Goal: Information Seeking & Learning: Learn about a topic

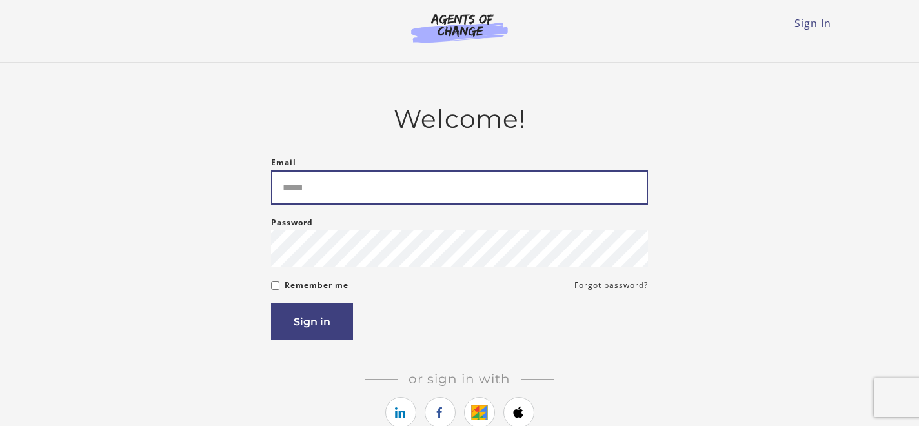
click at [420, 177] on input "Email" at bounding box center [459, 187] width 377 height 34
type input "**********"
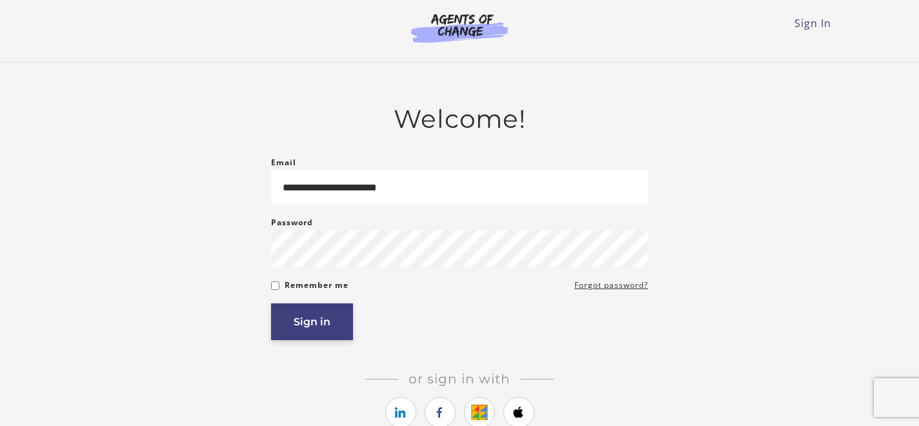
click at [301, 336] on button "Sign in" at bounding box center [312, 321] width 82 height 37
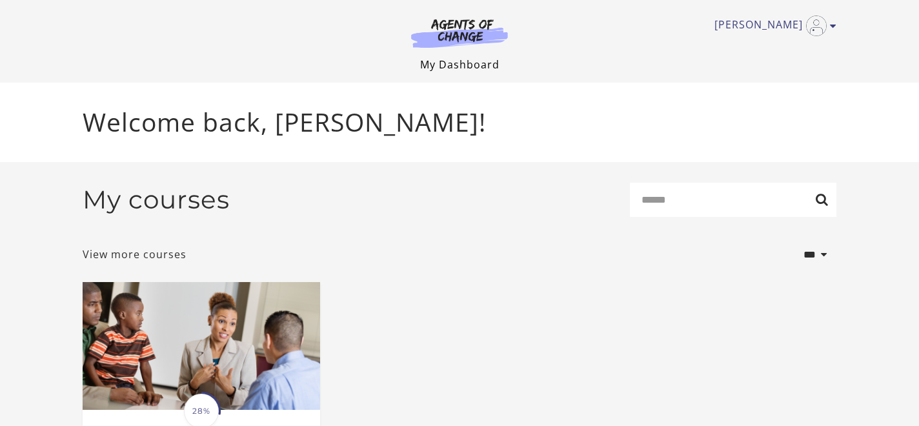
click at [457, 61] on link "My Dashboard" at bounding box center [459, 64] width 79 height 14
click at [447, 63] on link "My Dashboard" at bounding box center [459, 64] width 79 height 14
click at [468, 21] on img at bounding box center [460, 33] width 124 height 30
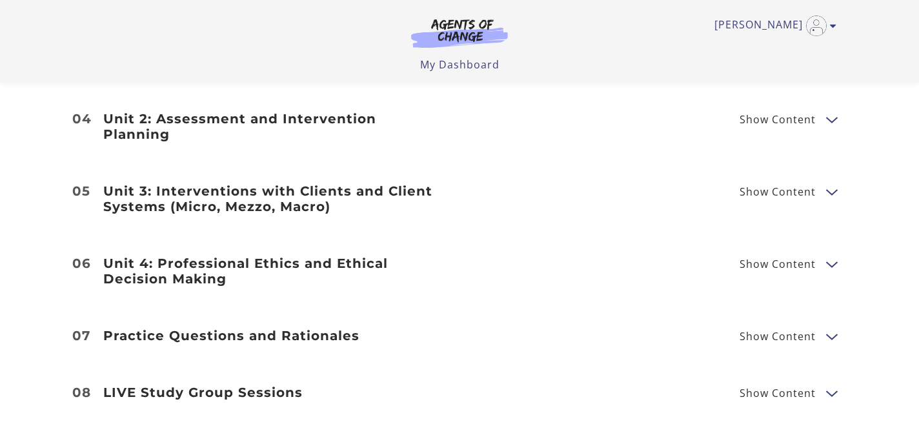
scroll to position [1785, 0]
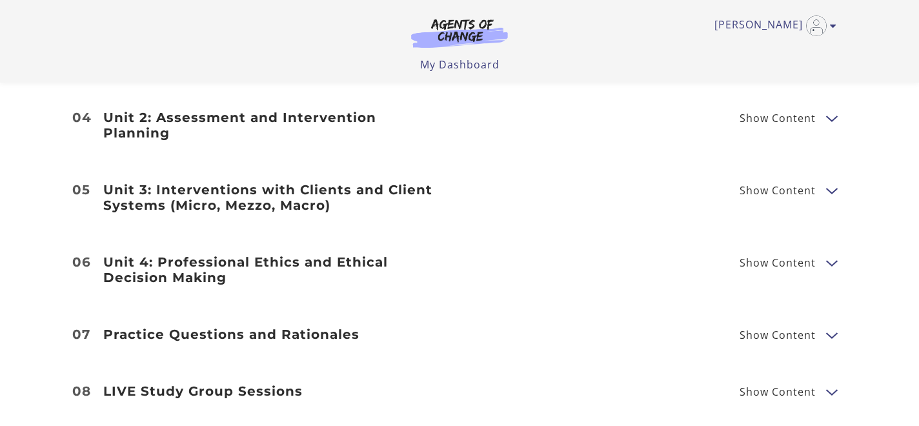
click at [811, 258] on span "Show Content" at bounding box center [778, 263] width 76 height 10
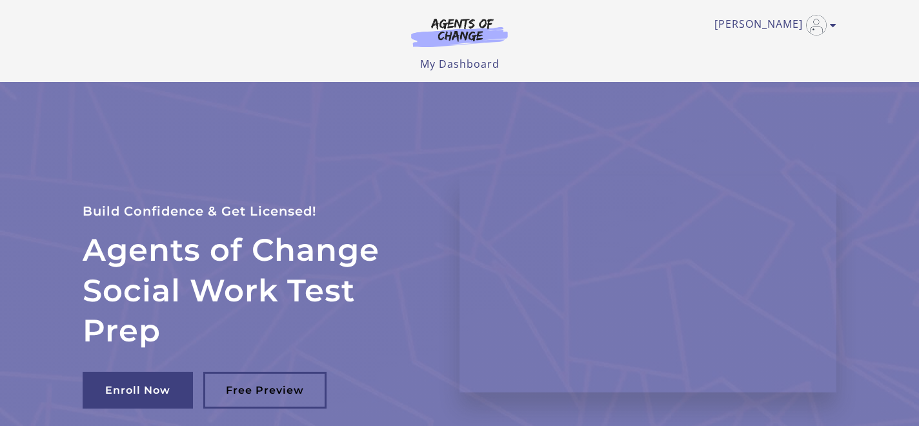
scroll to position [0, 0]
click at [461, 26] on img at bounding box center [460, 33] width 124 height 30
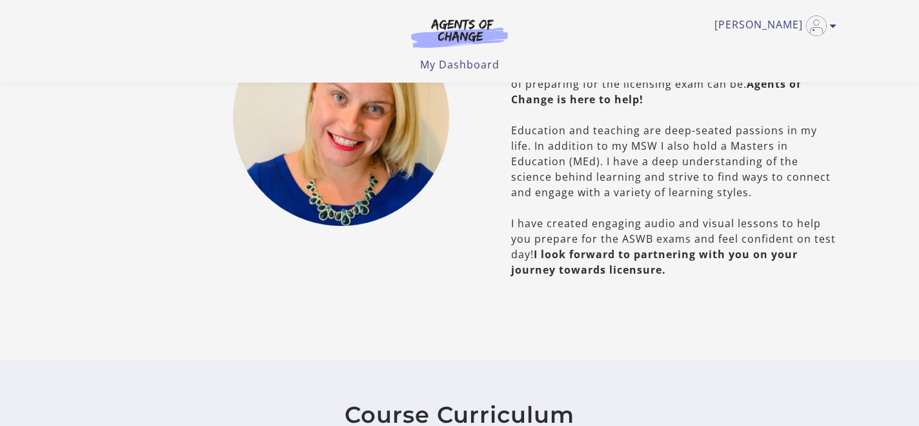
scroll to position [741, 0]
click at [832, 29] on icon "Toggle menu" at bounding box center [833, 26] width 6 height 10
click at [910, 185] on section "[PERSON_NAME], LCSW Meet Your Instructor Welcome! I am a Licensed Clinical Soci…" at bounding box center [459, 138] width 919 height 444
click at [755, 289] on div "[PERSON_NAME], LCSW Meet Your Instructor Welcome! I am a Licensed Clinical Soci…" at bounding box center [653, 117] width 387 height 403
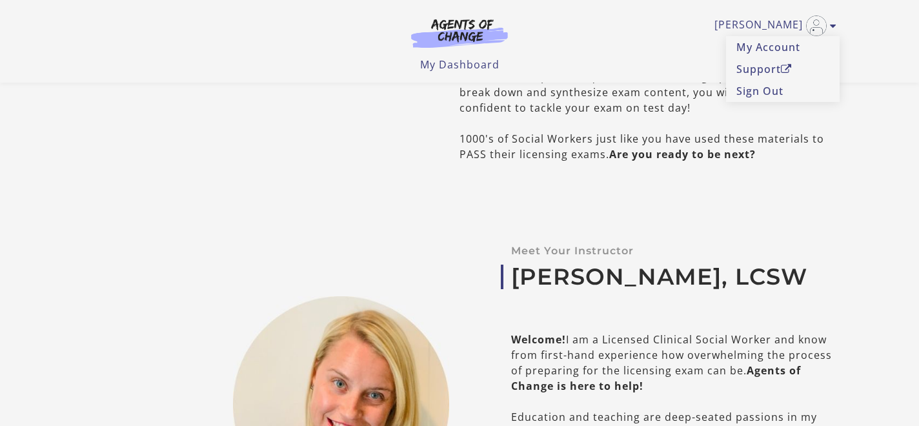
scroll to position [429, 0]
